Goal: Transaction & Acquisition: Obtain resource

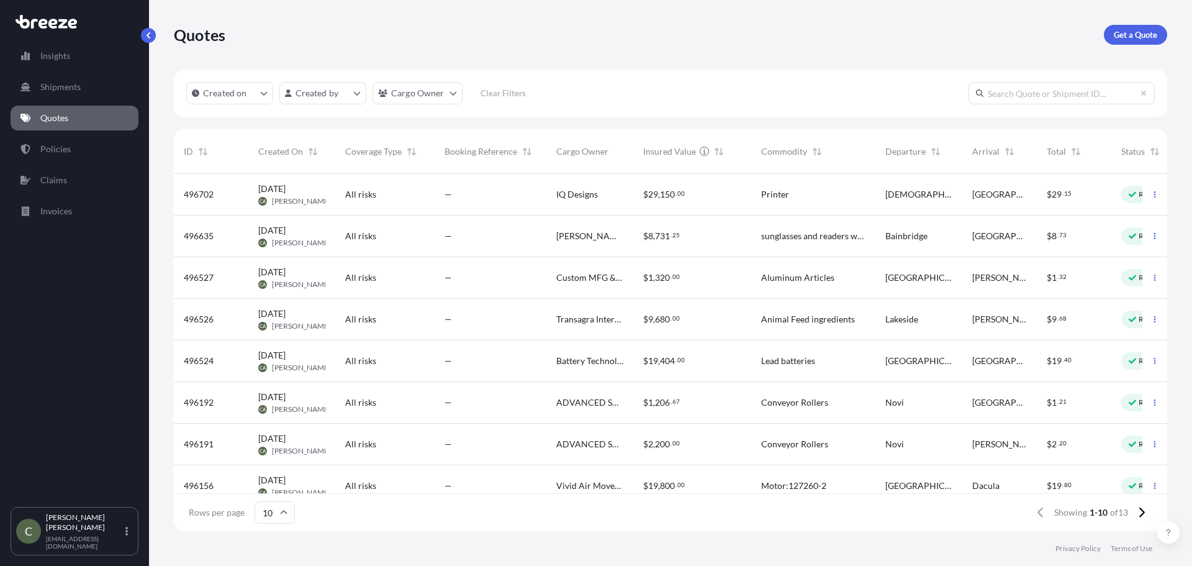
scroll to position [355, 984]
click at [1136, 32] on p "Get a Quote" at bounding box center [1135, 35] width 43 height 12
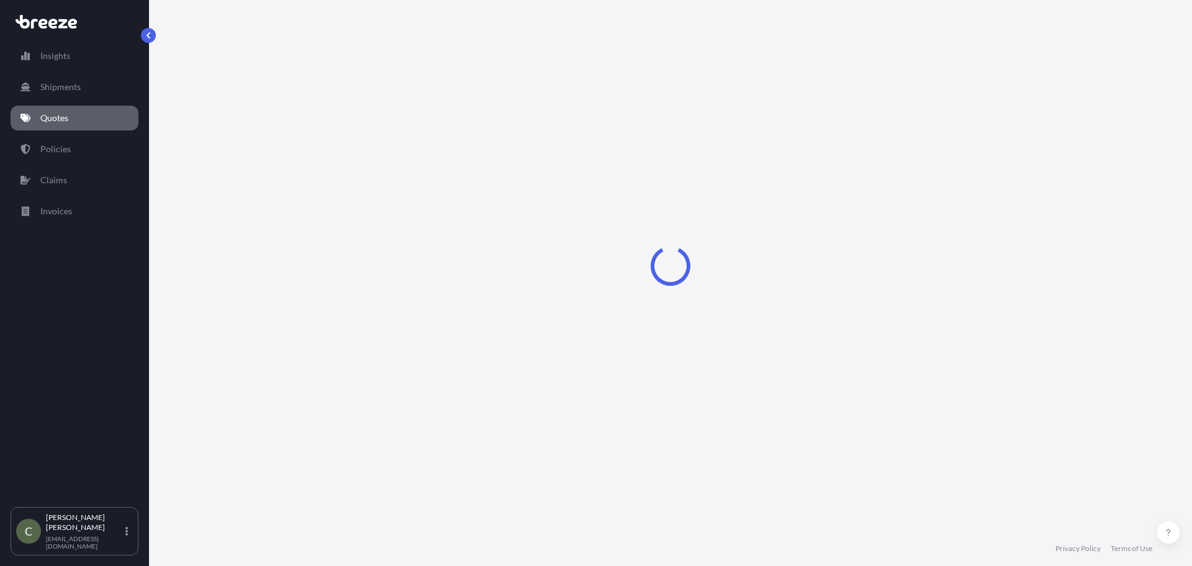
select select "Sea"
select select "1"
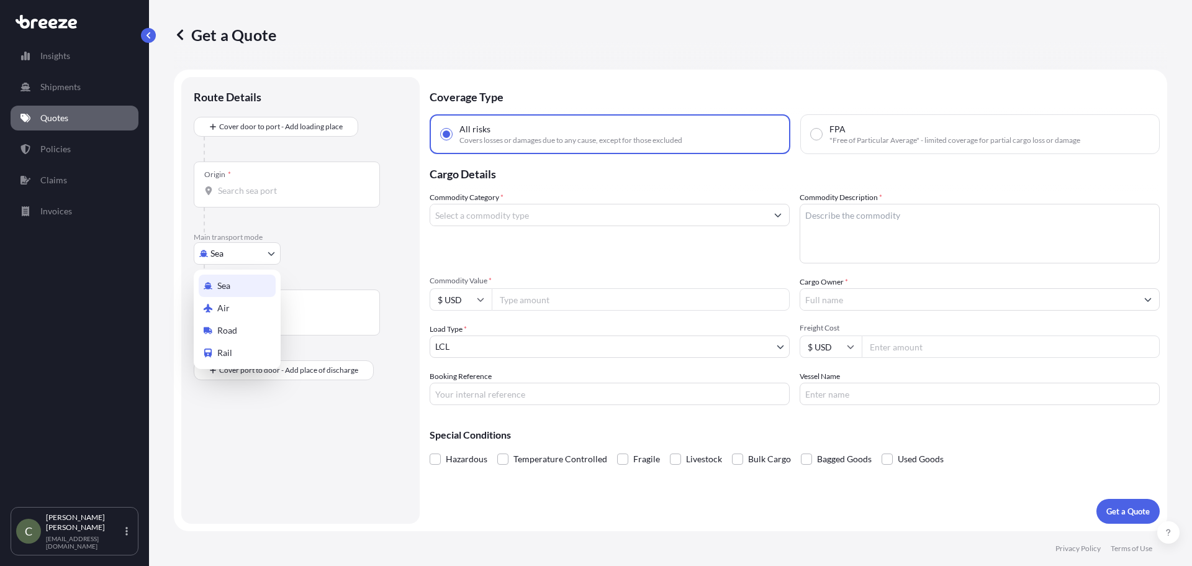
click at [268, 255] on body "Insights Shipments Quotes Policies Claims Invoices C [PERSON_NAME] [EMAIL_ADDRE…" at bounding box center [596, 283] width 1192 height 566
click at [229, 327] on span "Road" at bounding box center [227, 330] width 20 height 12
select select "Road"
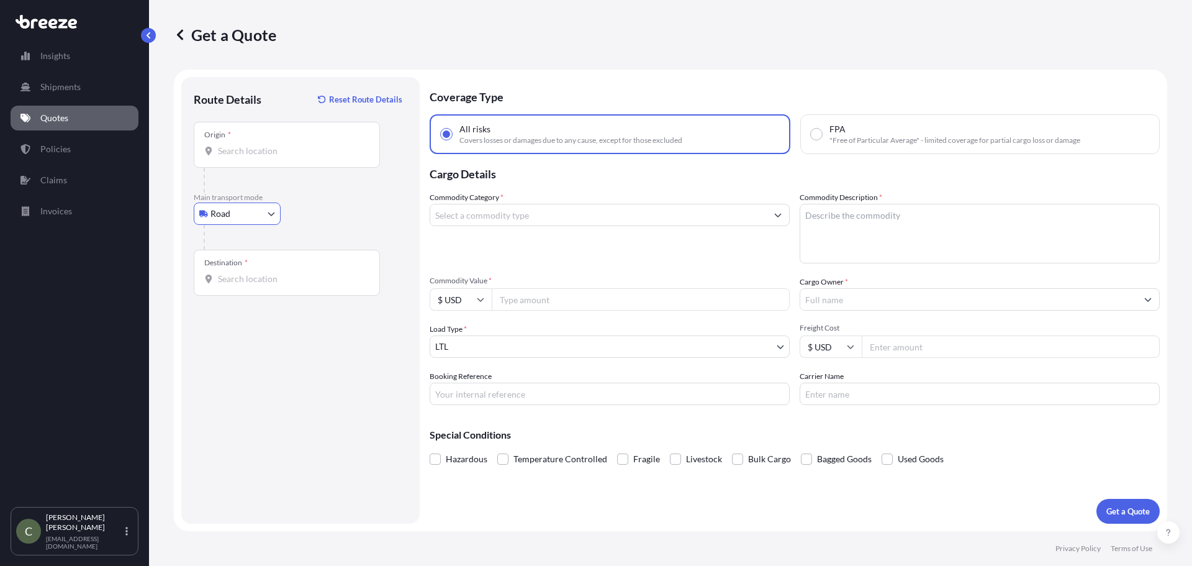
click at [259, 159] on div "Origin *" at bounding box center [287, 145] width 186 height 46
click at [259, 157] on input "Origin *" at bounding box center [291, 151] width 147 height 12
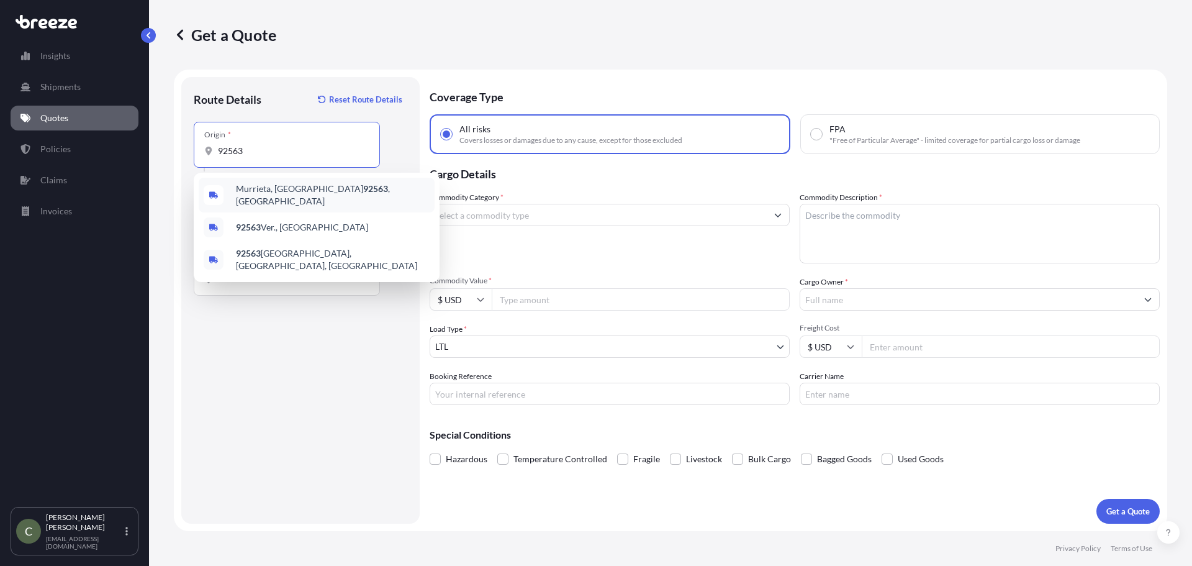
drag, startPoint x: 221, startPoint y: 153, endPoint x: 208, endPoint y: 153, distance: 13.0
click at [208, 153] on div "92563" at bounding box center [286, 151] width 165 height 12
click at [291, 183] on div "[GEOGRAPHIC_DATA] , [GEOGRAPHIC_DATA]" at bounding box center [317, 195] width 236 height 35
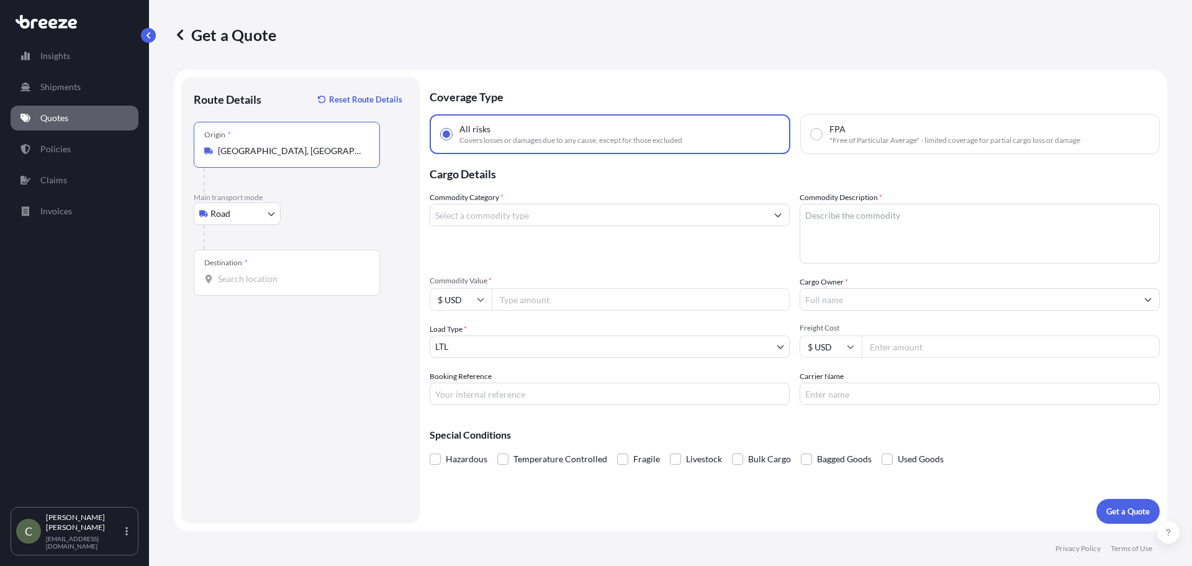
type input "[GEOGRAPHIC_DATA], [GEOGRAPHIC_DATA]"
click at [252, 289] on div "Destination *" at bounding box center [287, 273] width 186 height 46
click at [252, 285] on input "Destination *" at bounding box center [291, 279] width 147 height 12
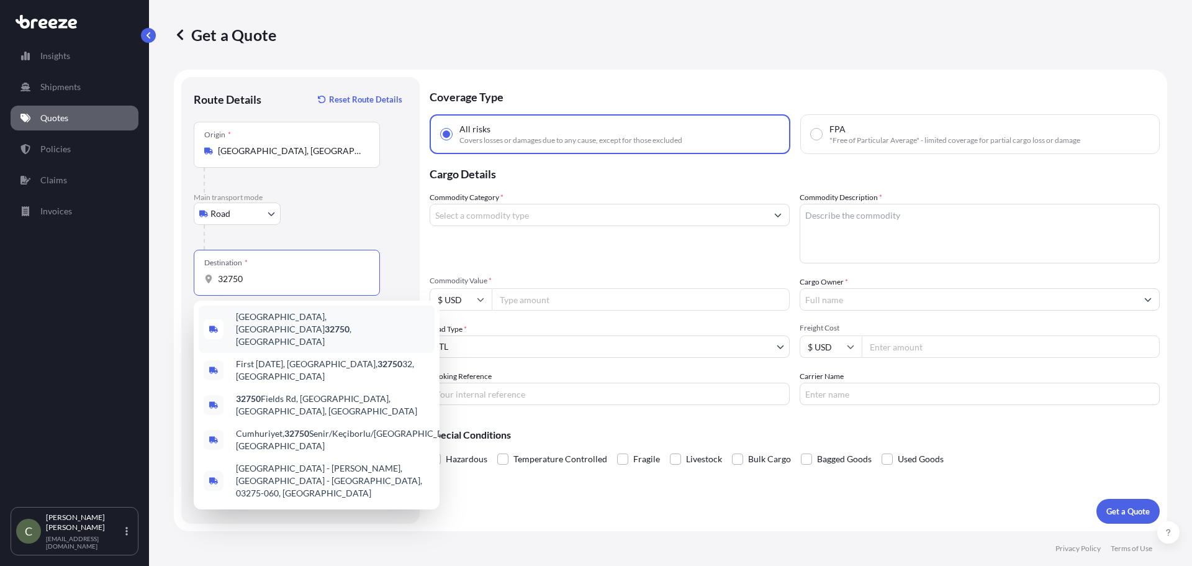
click at [286, 314] on span "[GEOGRAPHIC_DATA] , [GEOGRAPHIC_DATA]" at bounding box center [333, 328] width 194 height 37
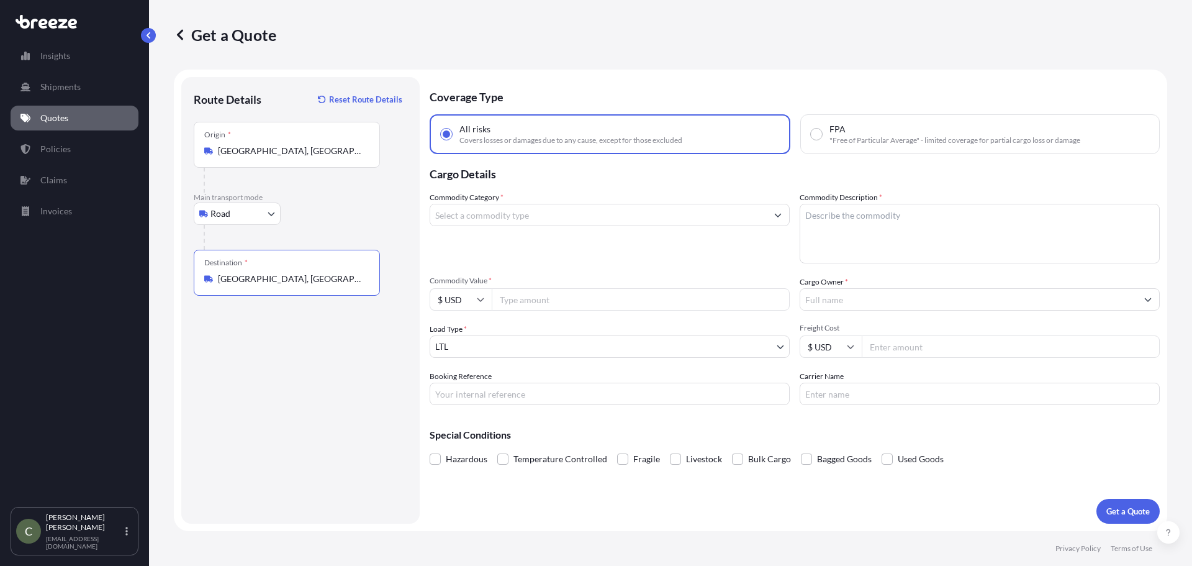
type input "[GEOGRAPHIC_DATA], [GEOGRAPHIC_DATA]"
click at [528, 222] on input "Commodity Category *" at bounding box center [598, 215] width 337 height 22
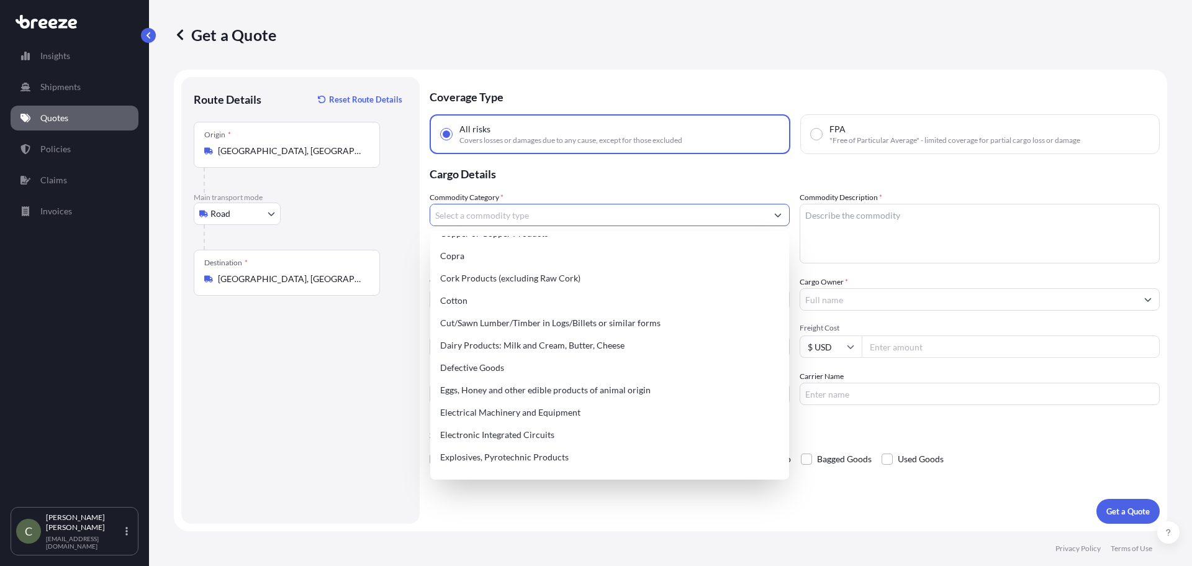
scroll to position [559, 0]
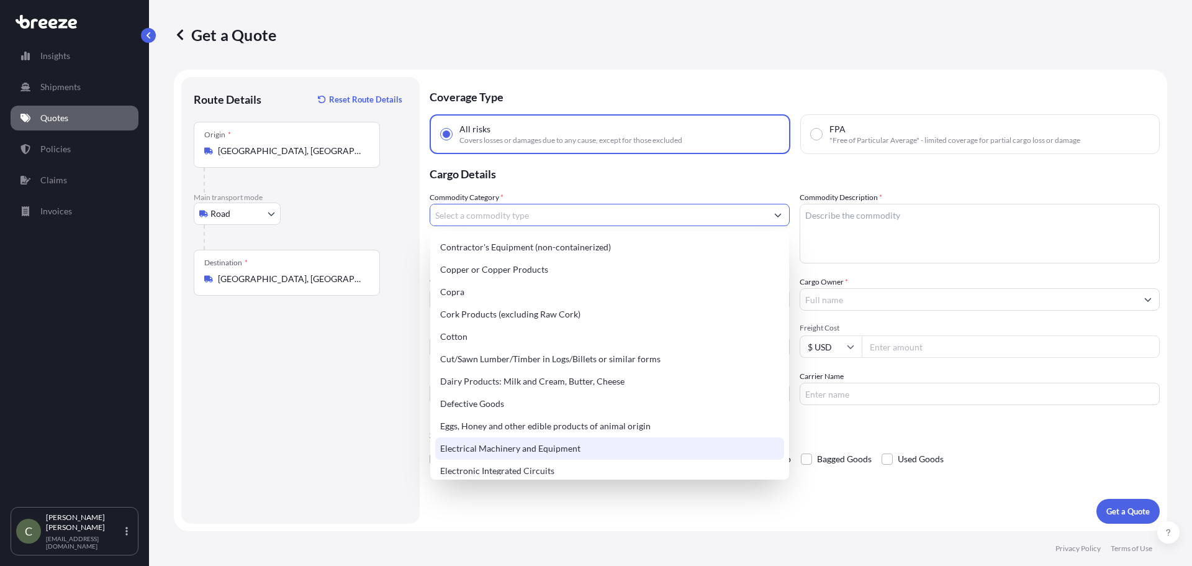
click at [518, 441] on div "Electrical Machinery and Equipment" at bounding box center [609, 448] width 349 height 22
type input "Electrical Machinery and Equipment"
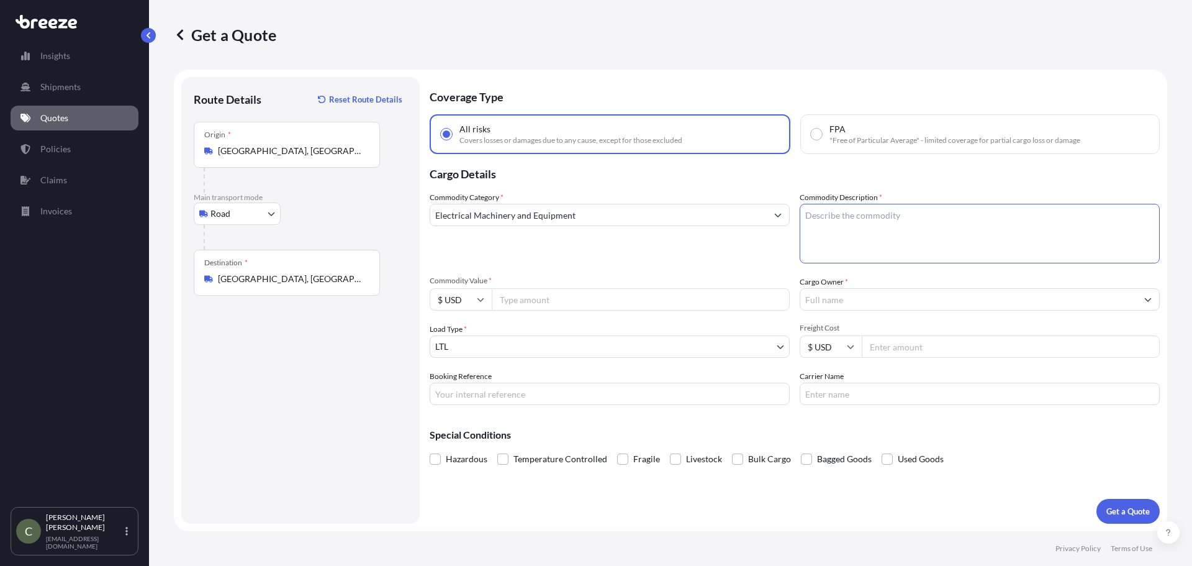
click at [867, 232] on textarea "Commodity Description *" at bounding box center [980, 234] width 360 height 60
click at [816, 224] on textarea "Commodity Description *" at bounding box center [980, 234] width 360 height 60
paste textarea "Coffee Roasting Chaff Collection System on pallet"
type textarea "Coffee Roasting Chaff Collection System on pallet"
click at [729, 230] on div "Commodity Category * Electrical Machinery and Equipment" at bounding box center [610, 227] width 360 height 72
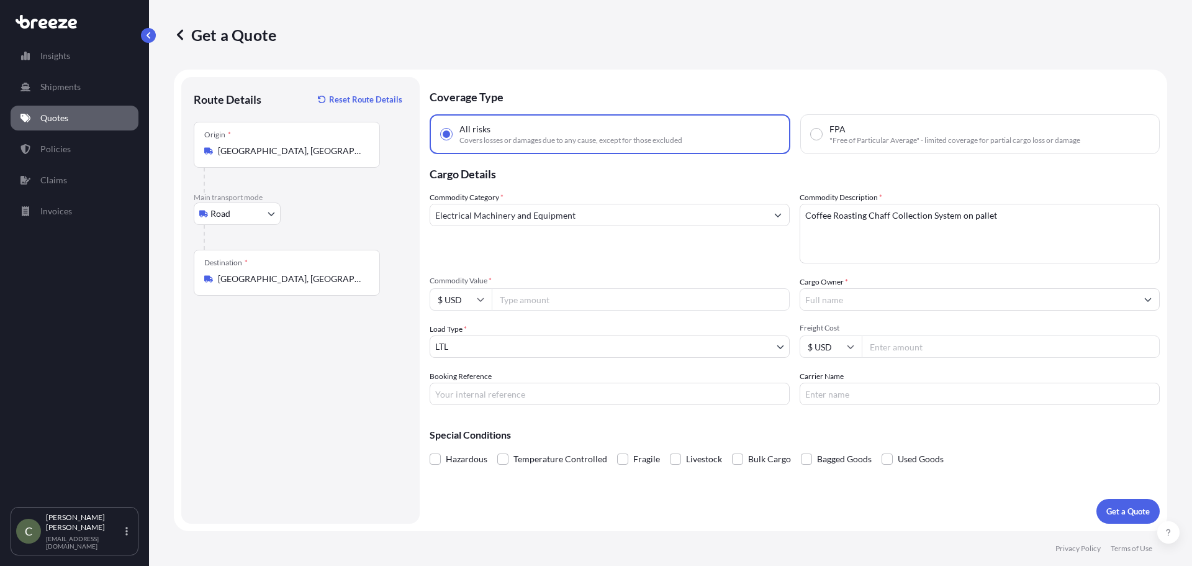
click at [574, 294] on input "Commodity Value *" at bounding box center [641, 299] width 298 height 22
type input "17990"
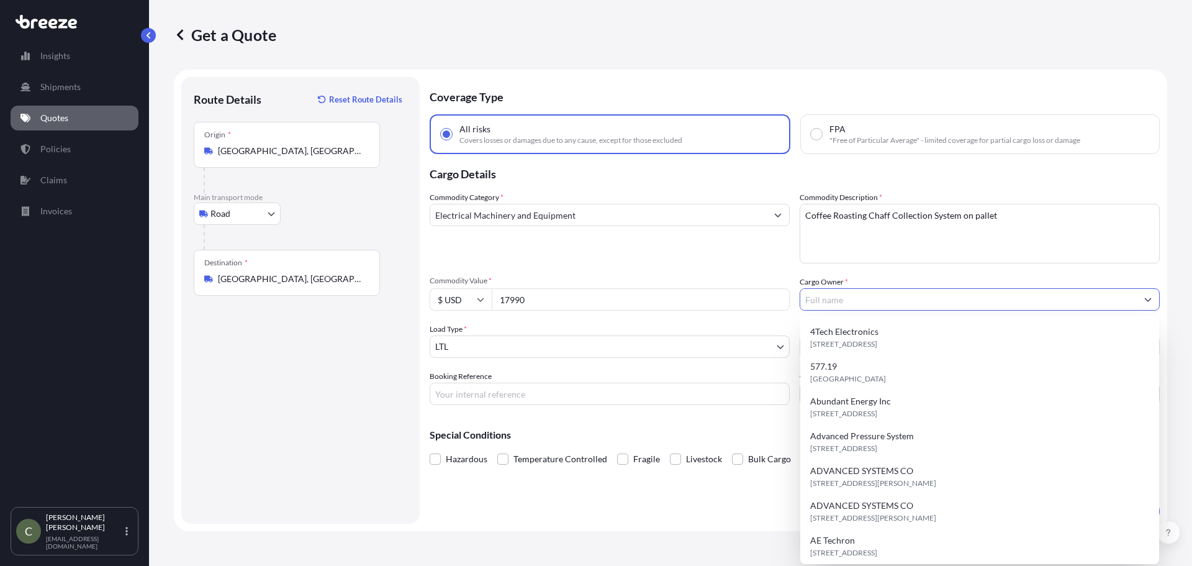
click at [826, 299] on input "Cargo Owner *" at bounding box center [968, 299] width 337 height 22
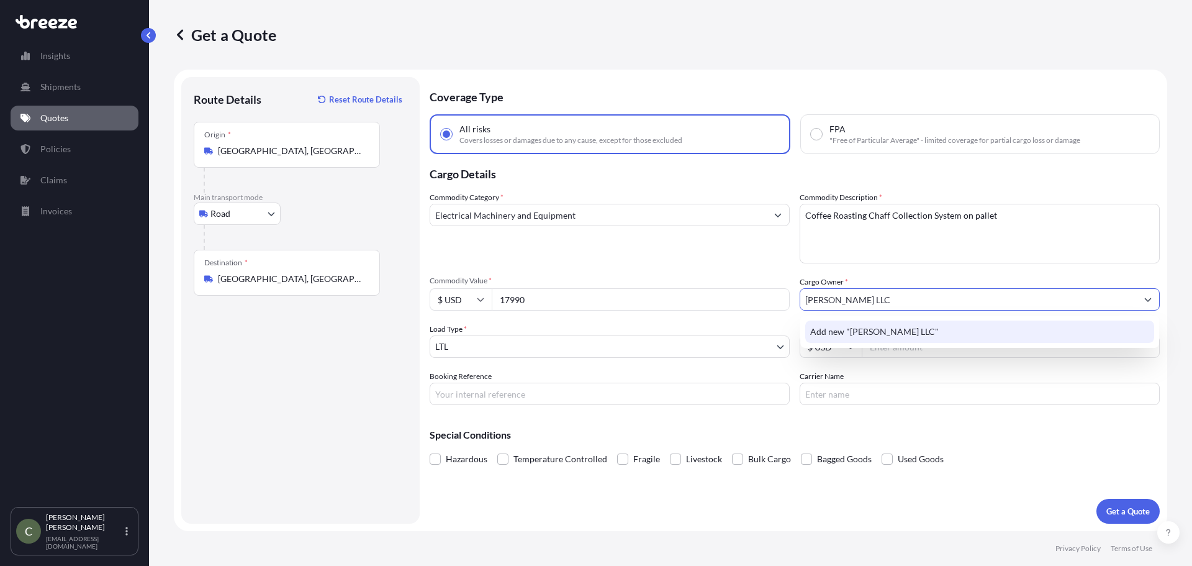
click at [833, 339] on div "Add new "[PERSON_NAME] LLC"" at bounding box center [979, 331] width 349 height 22
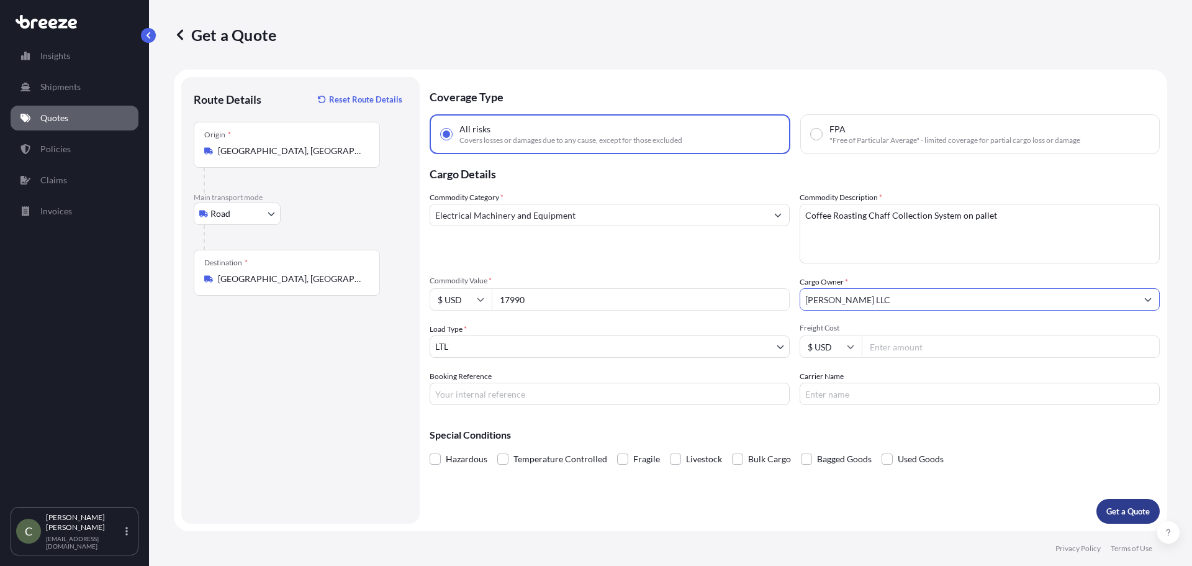
type input "[PERSON_NAME] LLC"
click at [1126, 511] on p "Get a Quote" at bounding box center [1128, 511] width 43 height 12
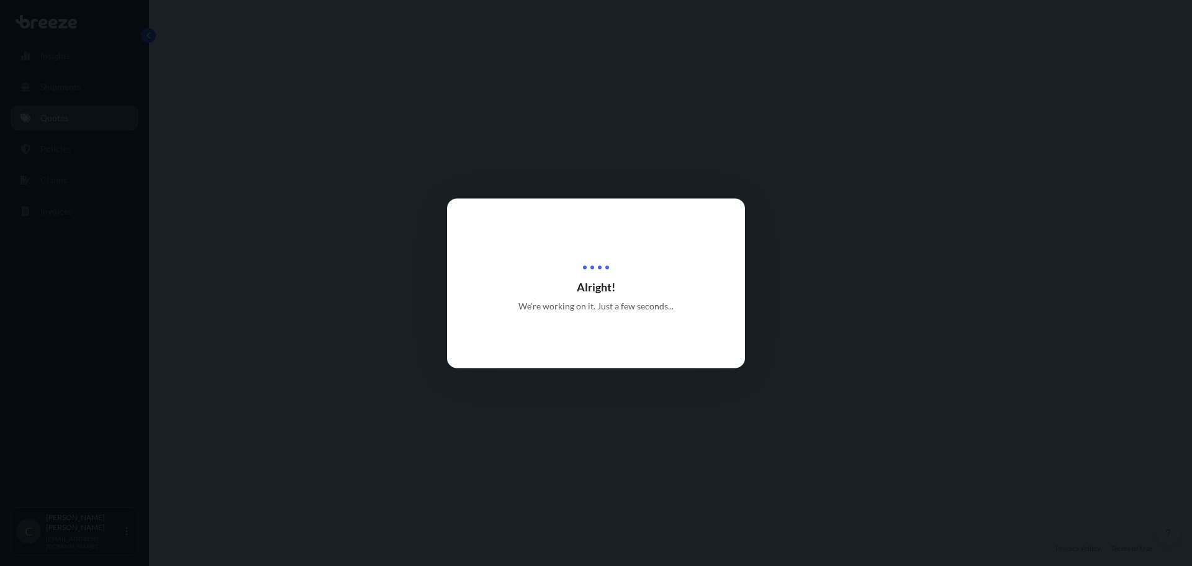
select select "Road"
select select "1"
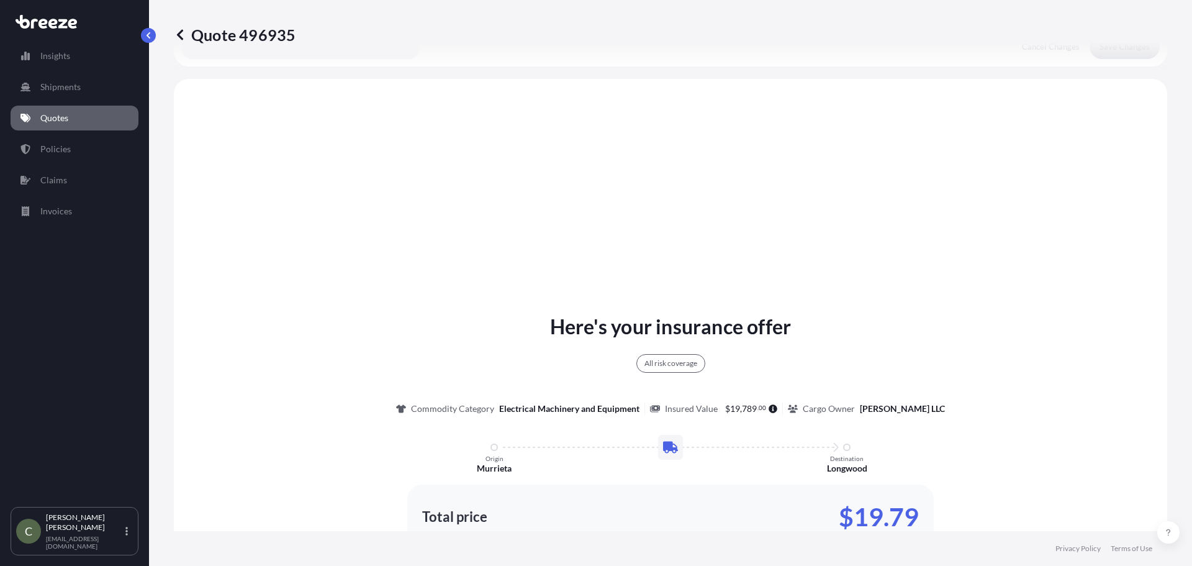
scroll to position [451, 0]
